Goal: Task Accomplishment & Management: Use online tool/utility

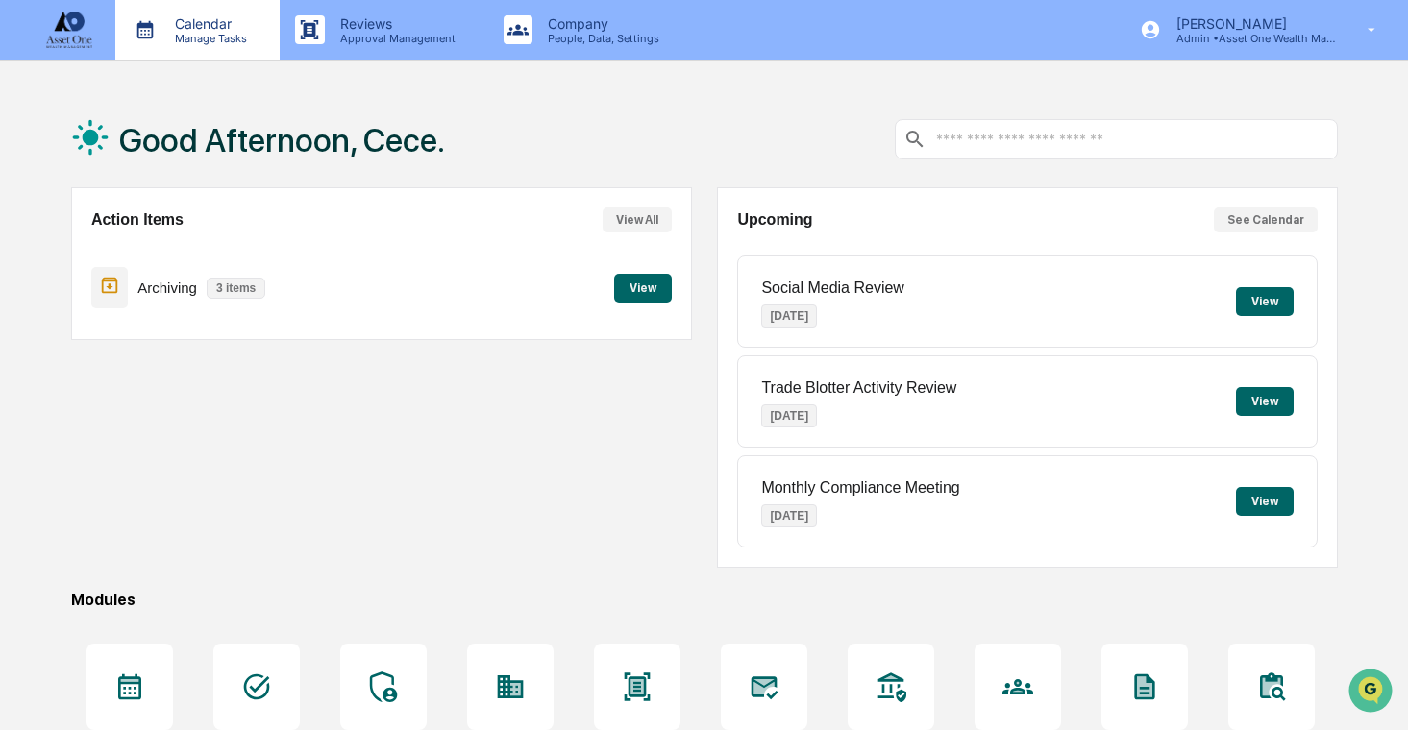
click at [246, 30] on p "Calendar" at bounding box center [208, 23] width 97 height 16
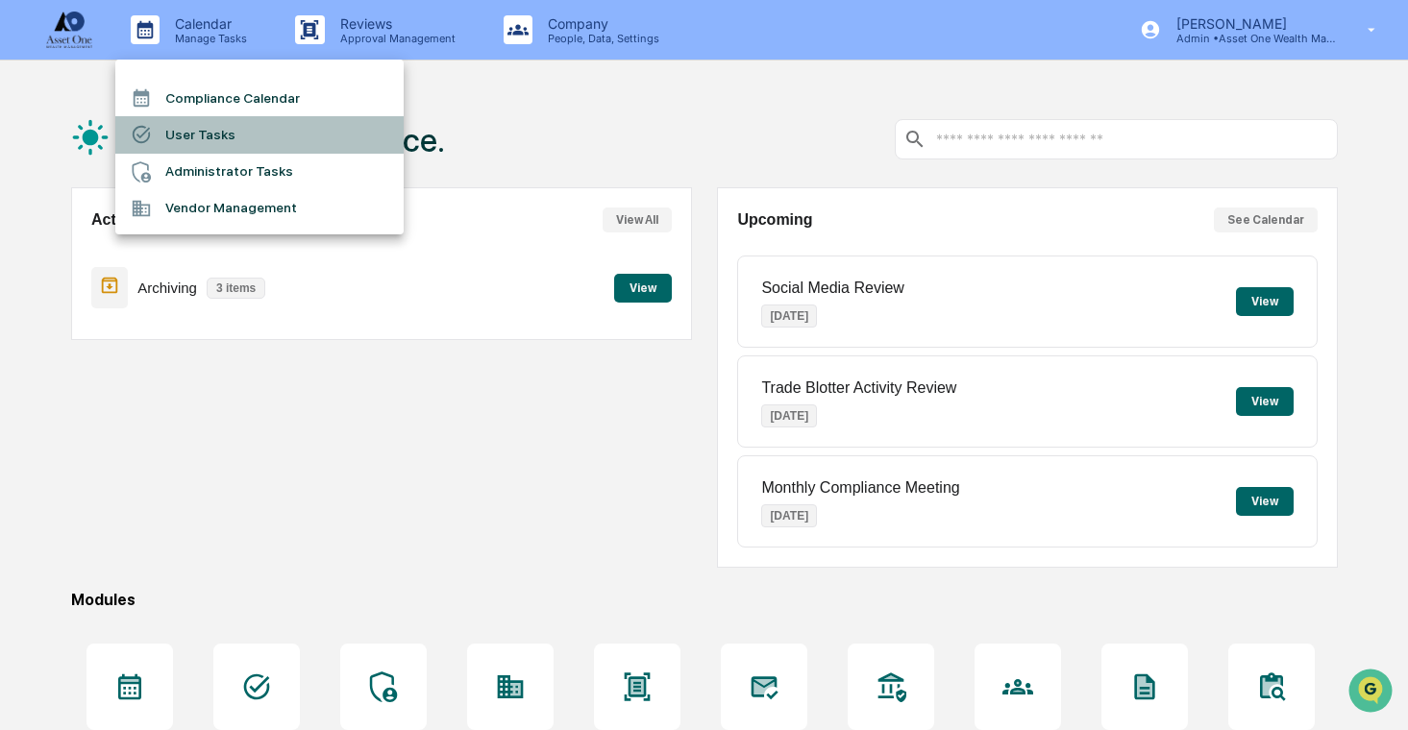
click at [236, 135] on li "User Tasks" at bounding box center [259, 134] width 288 height 37
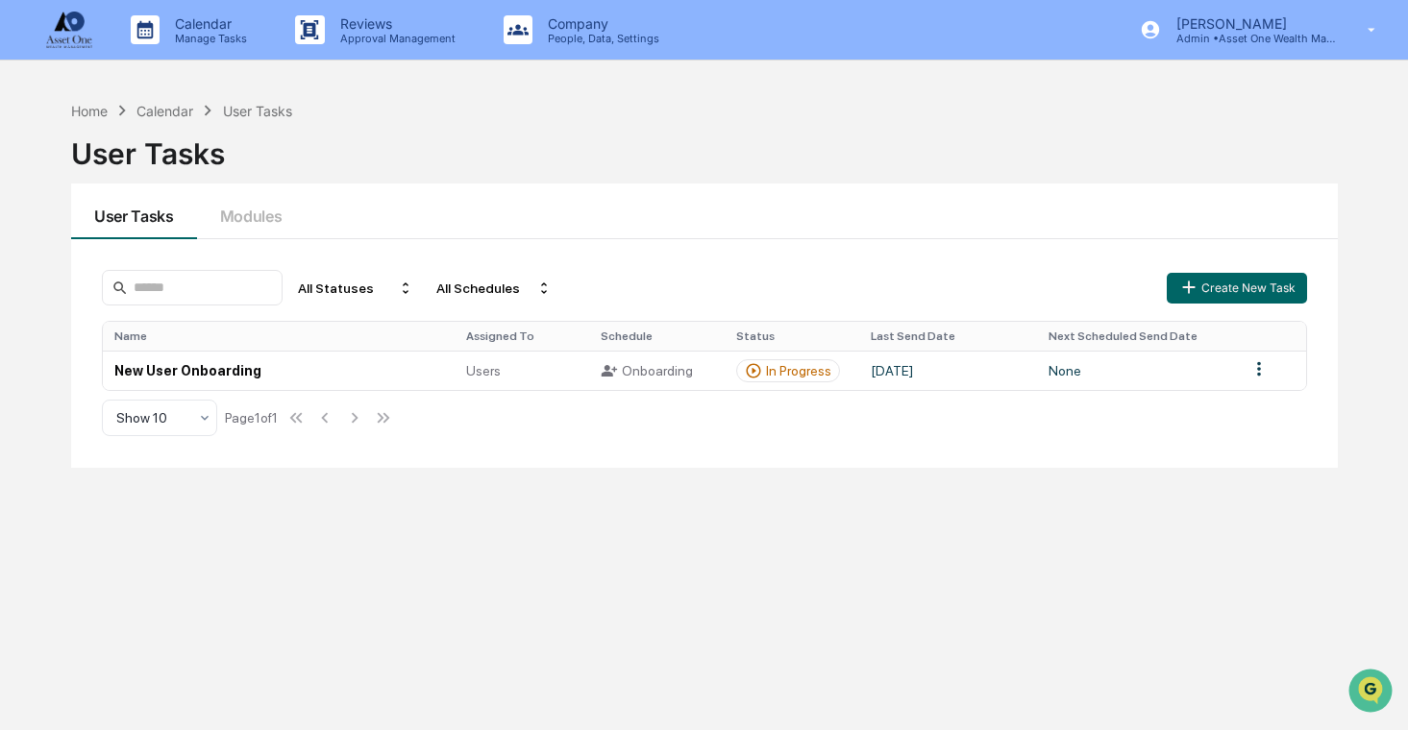
click at [367, 391] on div "Name Assigned To Schedule Status Last Send Date Next Scheduled Send Date New Us…" at bounding box center [705, 356] width 1206 height 70
click at [376, 372] on td "New User Onboarding" at bounding box center [279, 370] width 352 height 39
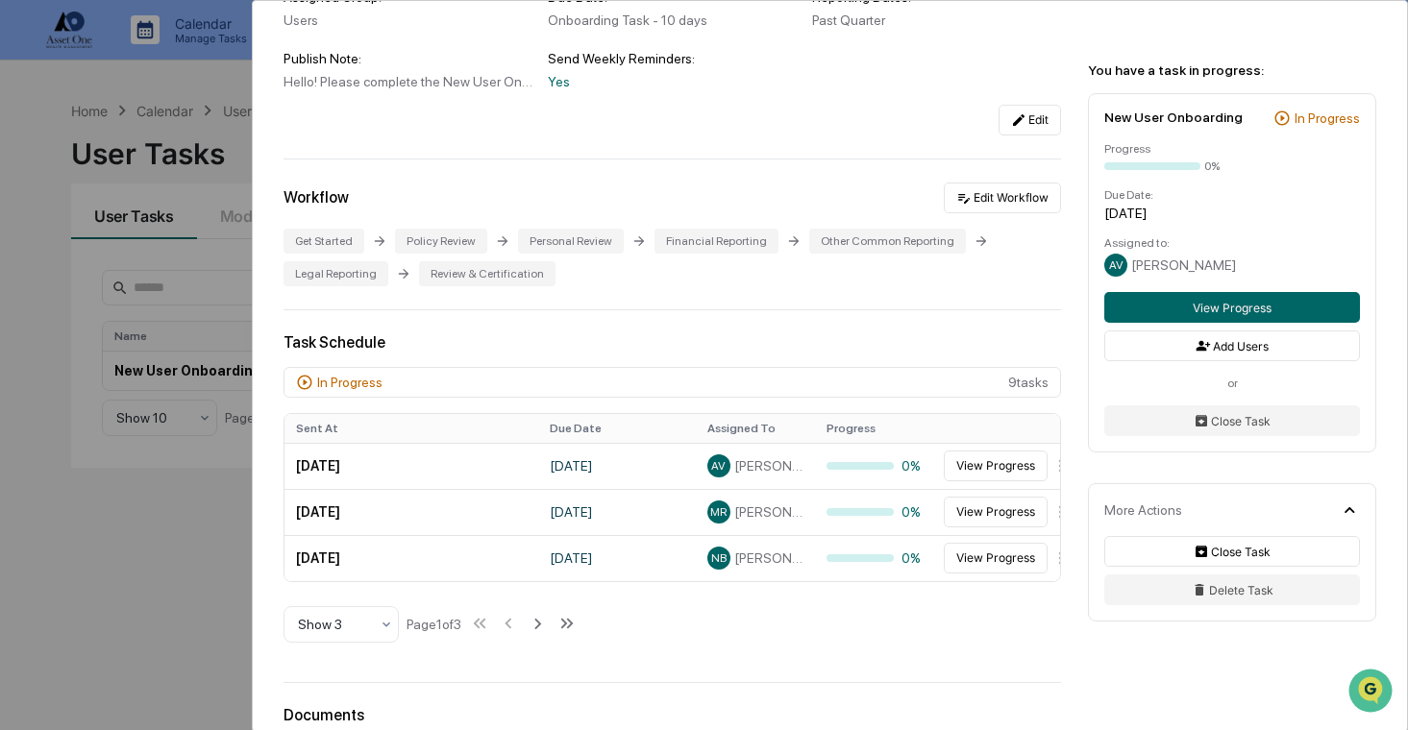
scroll to position [262, 0]
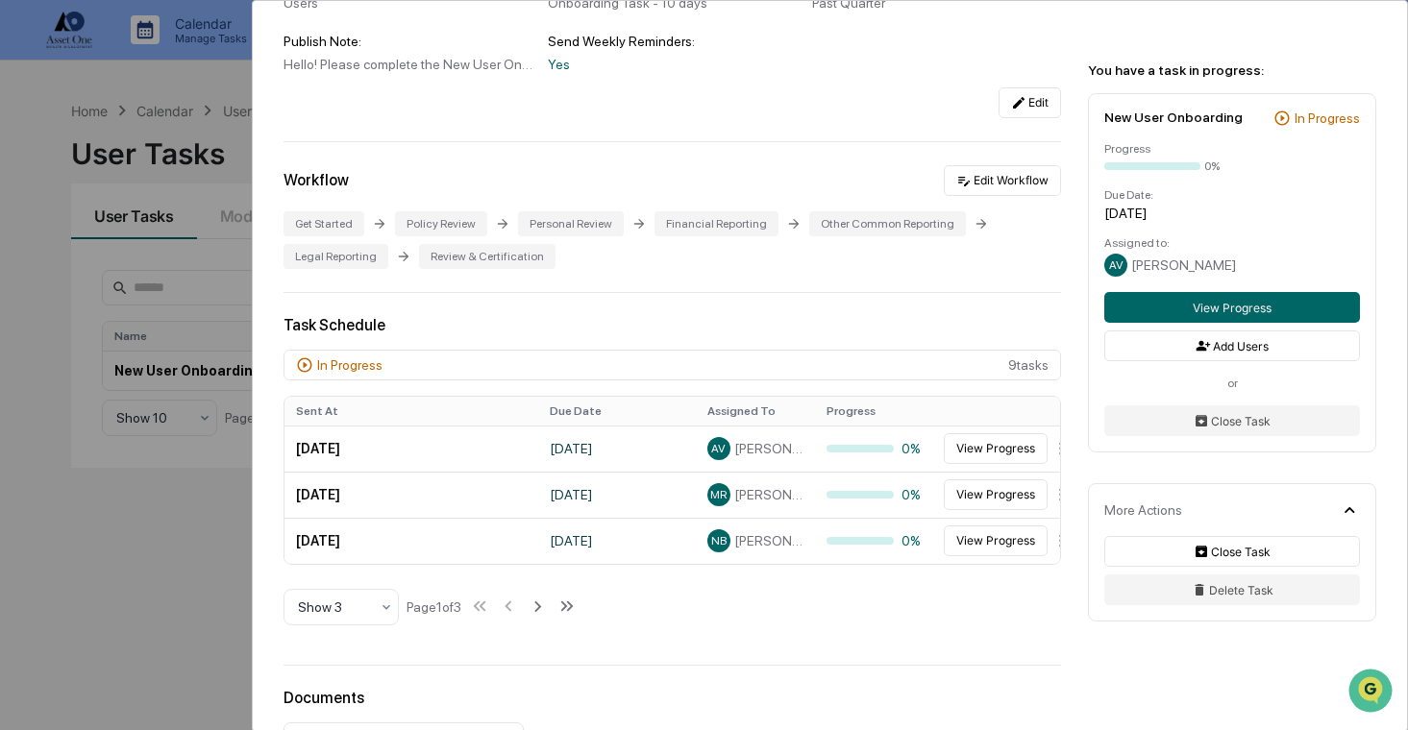
click at [170, 467] on div "User Tasks New User Onboarding New User Onboarding Active Welcome to Greenboard…" at bounding box center [704, 365] width 1408 height 730
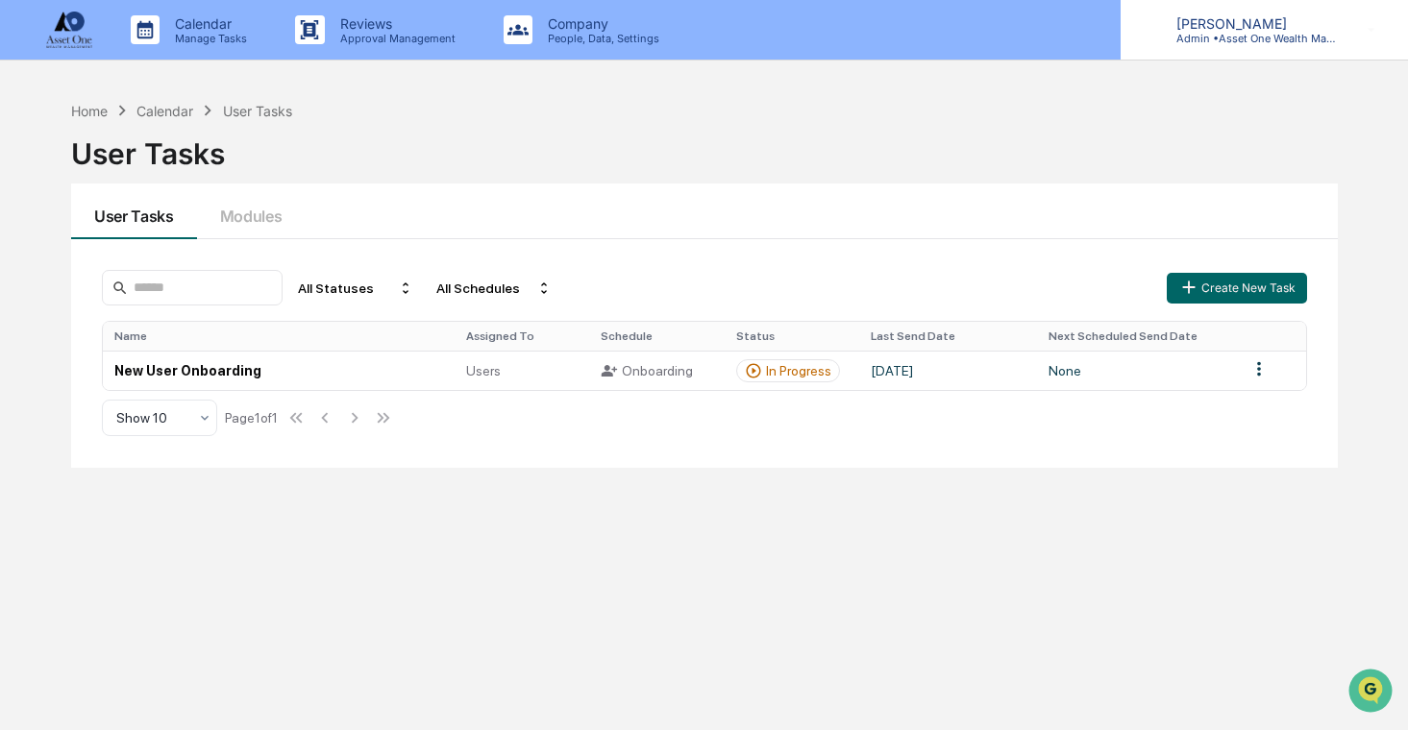
click at [1147, 29] on icon at bounding box center [1151, 30] width 18 height 18
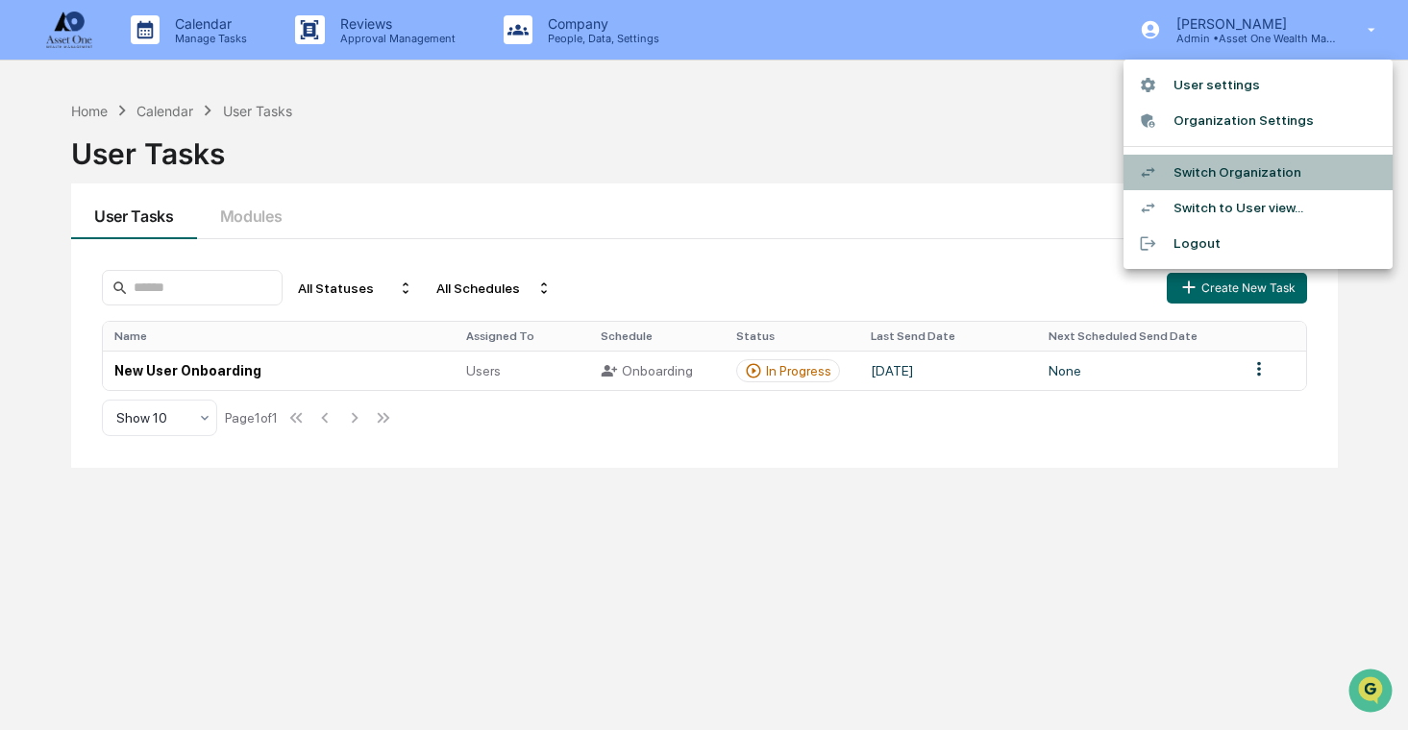
click at [1184, 165] on li "Switch Organization" at bounding box center [1258, 173] width 269 height 36
